Goal: Task Accomplishment & Management: Use online tool/utility

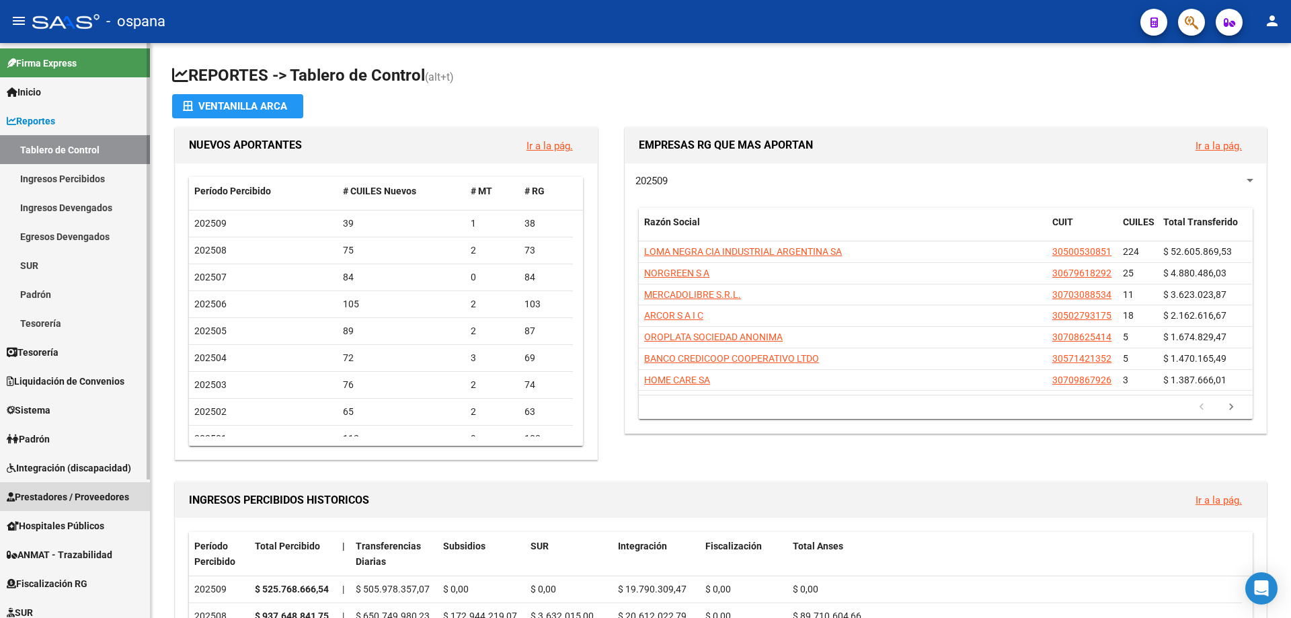
click at [59, 491] on span "Prestadores / Proveedores" at bounding box center [68, 496] width 122 height 15
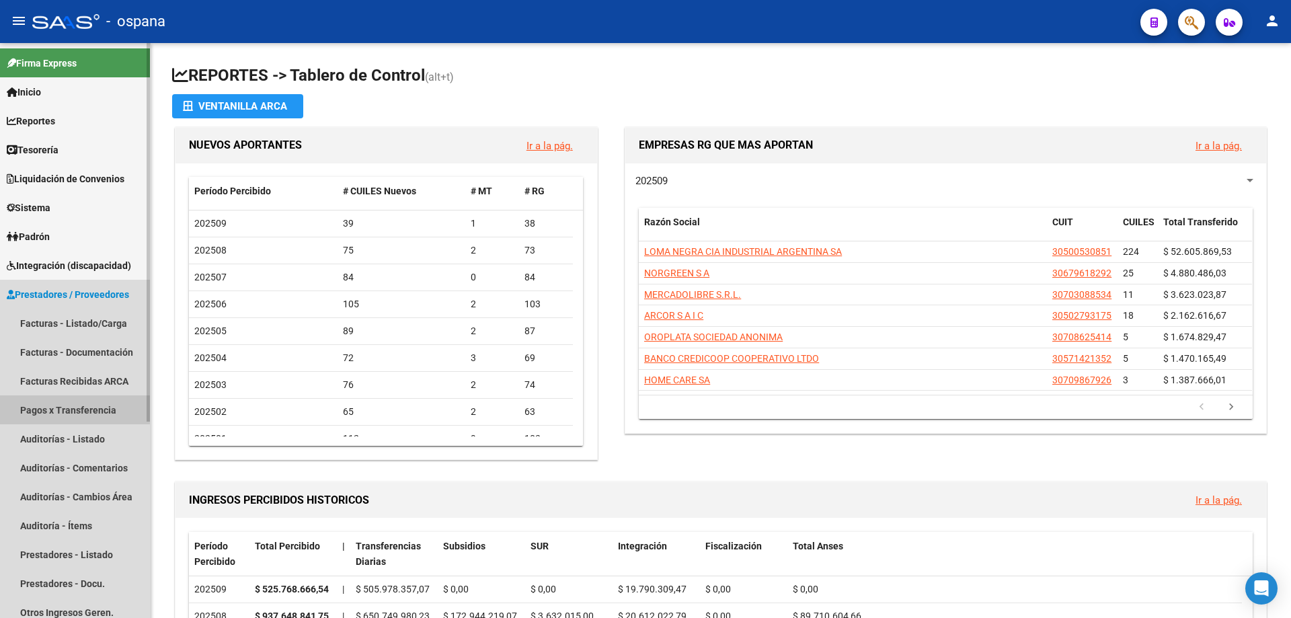
click at [56, 411] on link "Pagos x Transferencia" at bounding box center [75, 409] width 150 height 29
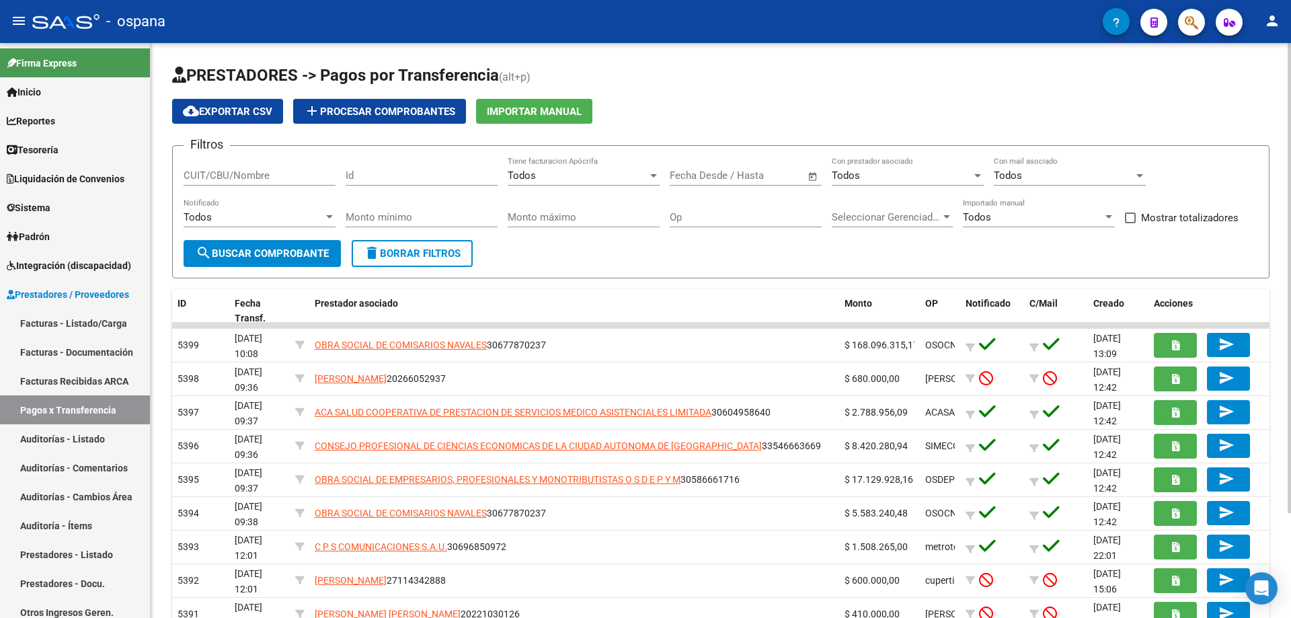
click at [245, 173] on input "CUIT/CBU/Nombre" at bounding box center [260, 175] width 152 height 12
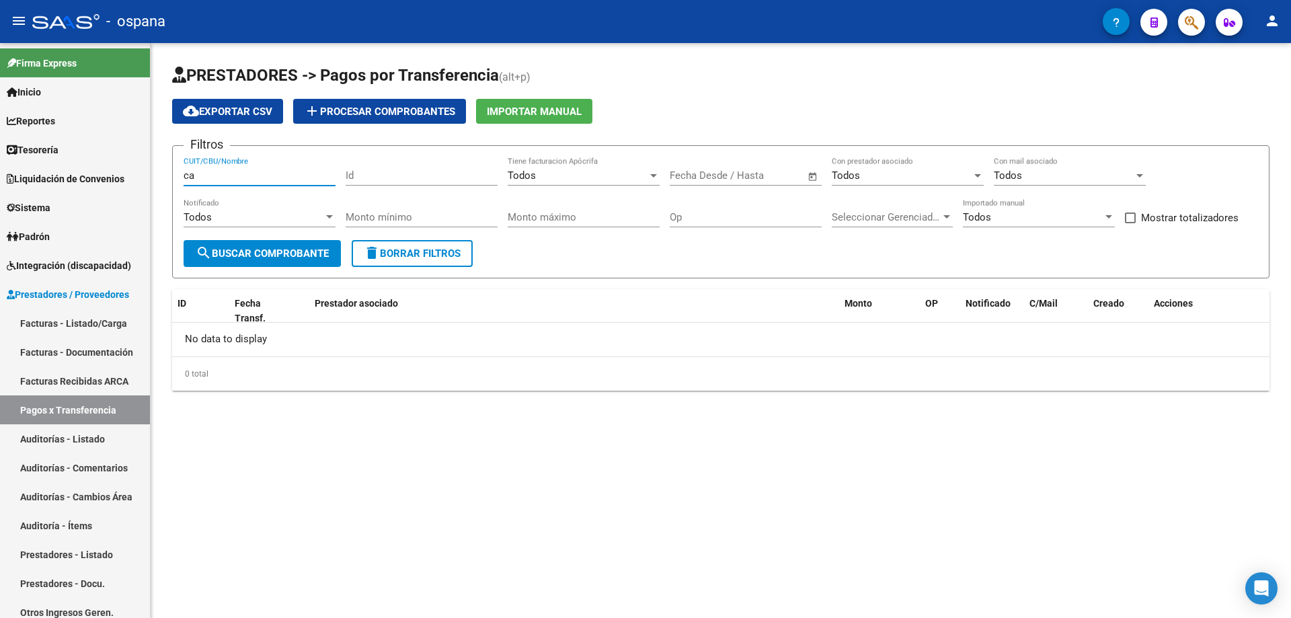
type input "c"
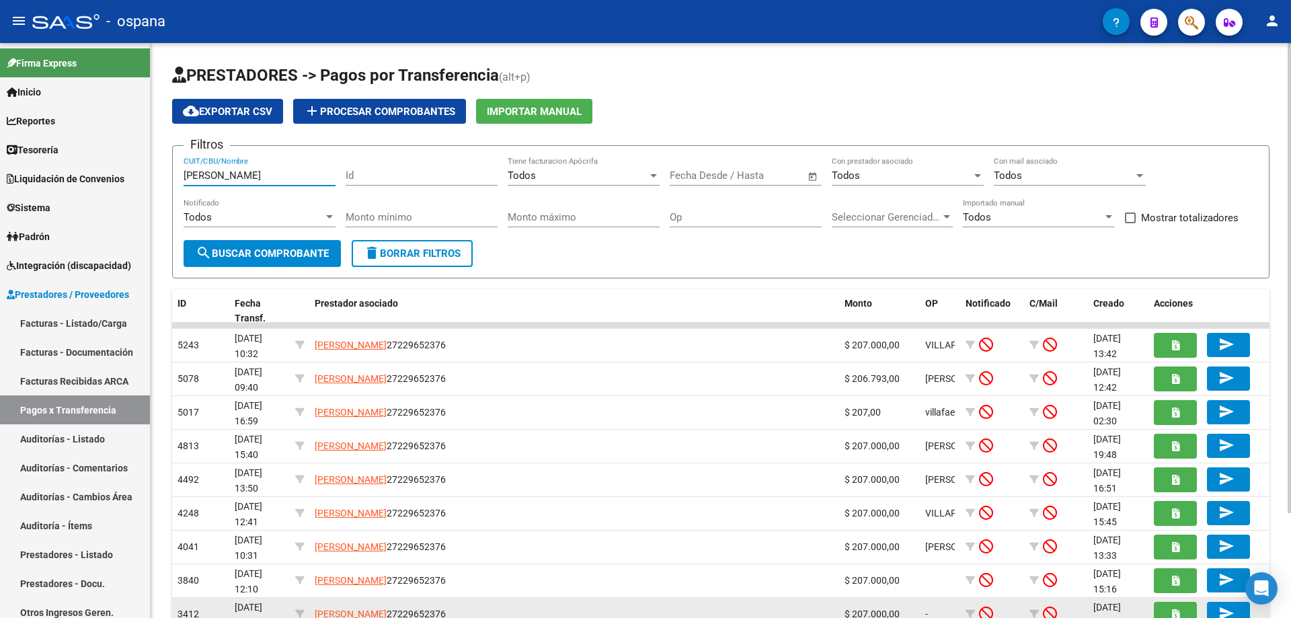
type input "[PERSON_NAME]"
